Goal: Transaction & Acquisition: Purchase product/service

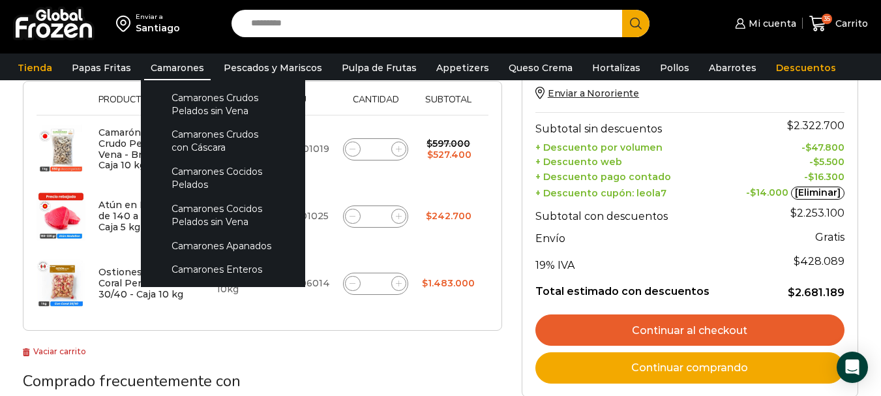
click at [170, 63] on link "Camarones" at bounding box center [177, 67] width 67 height 25
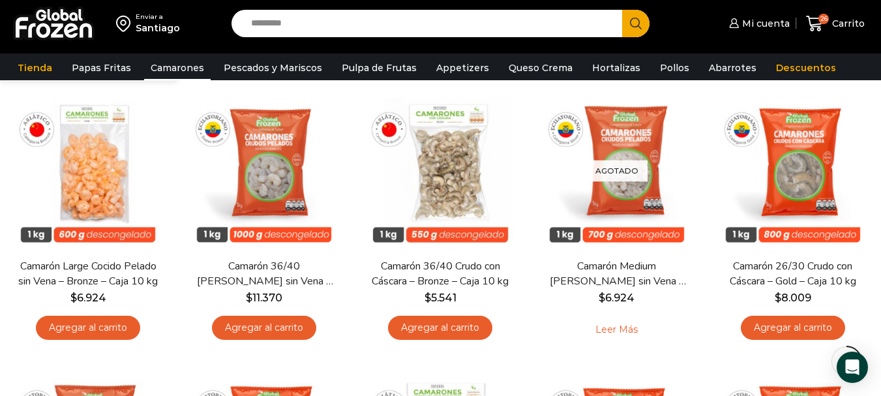
scroll to position [391, 0]
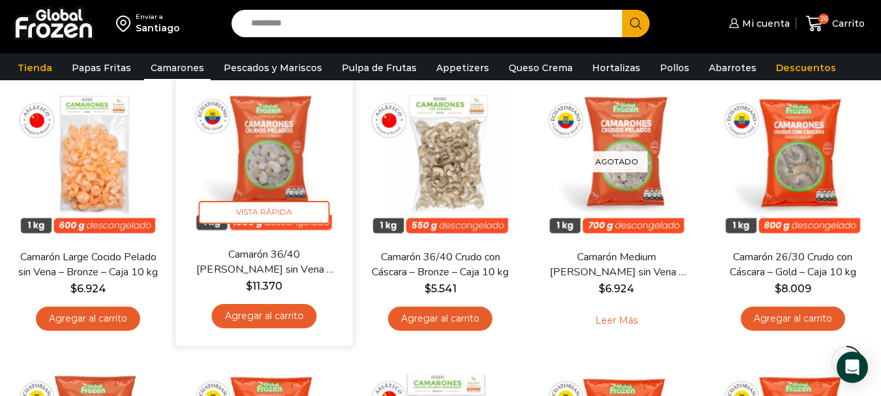
click at [245, 254] on link "Camarón 36/40 [PERSON_NAME] sin Vena – Super Prime – Caja 10 kg" at bounding box center [264, 262] width 142 height 31
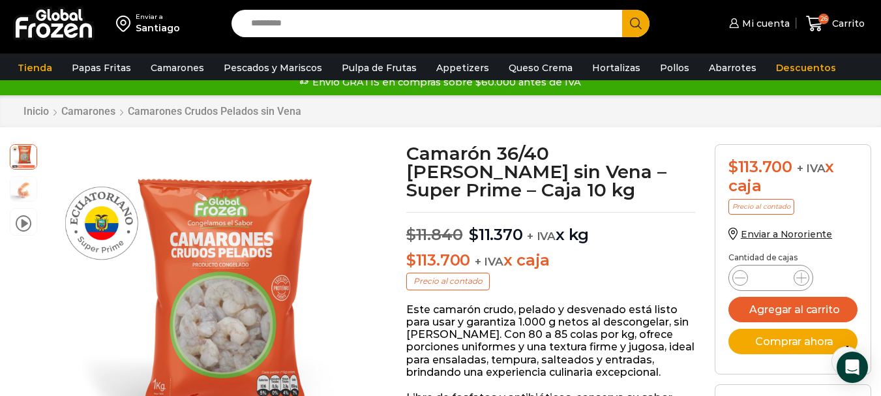
scroll to position [5, 0]
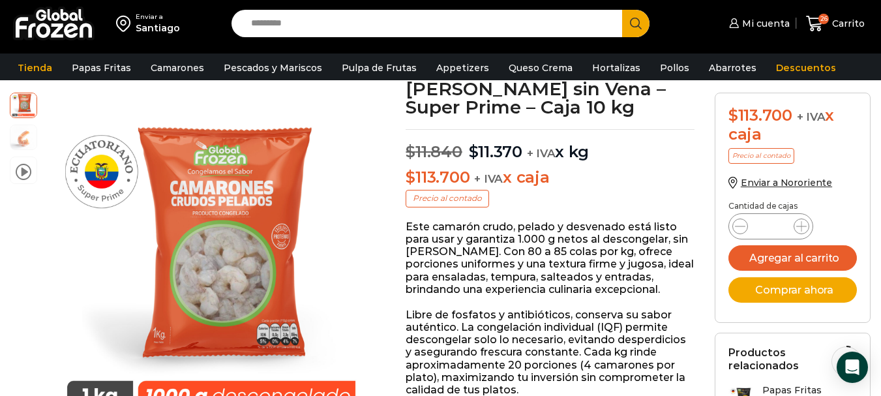
scroll to position [111, 0]
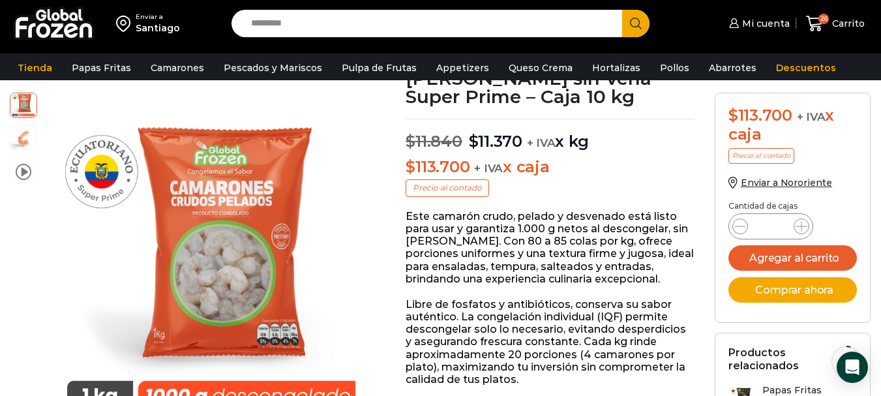
click at [389, 222] on div "video Pasa el mouse por encima de la imagen para aplicar zoom Camarón 36/40 Cru…" at bounding box center [198, 280] width 396 height 374
